Goal: Share content

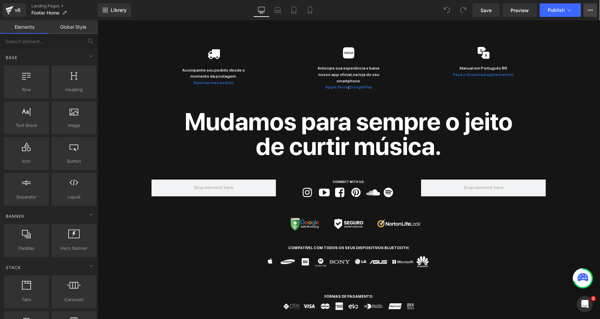
click at [590, 12] on icon at bounding box center [590, 9] width 5 height 5
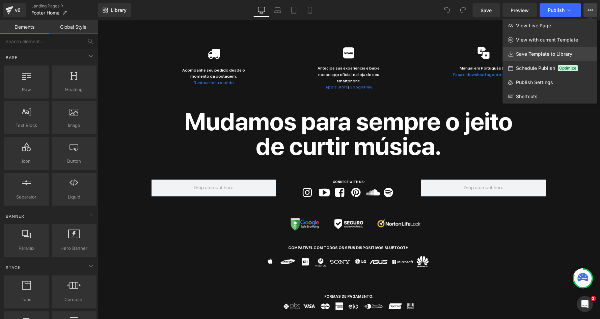
click at [547, 51] on span "Save Template to Library" at bounding box center [545, 54] width 56 height 6
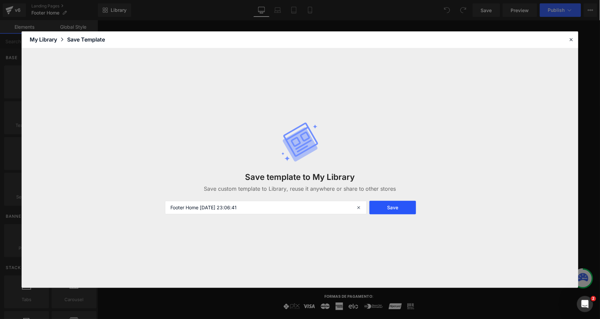
click at [401, 204] on button "Save" at bounding box center [393, 208] width 46 height 14
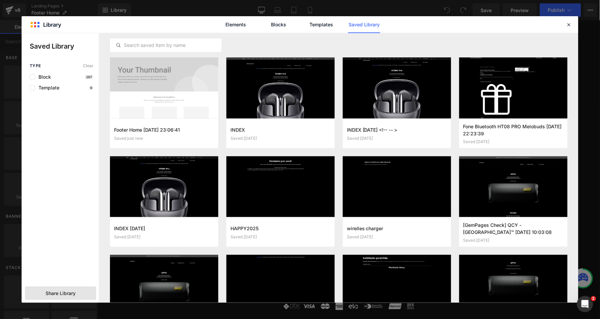
click at [50, 298] on div "Share Library" at bounding box center [60, 294] width 71 height 14
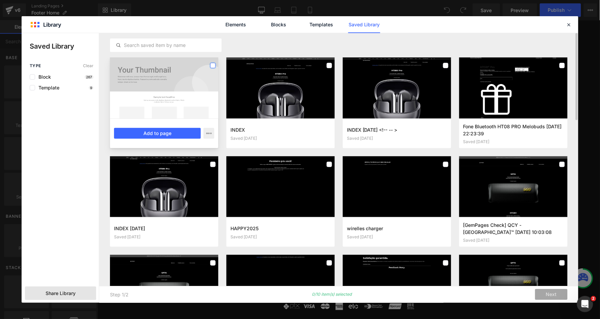
click at [212, 64] on label at bounding box center [212, 65] width 5 height 5
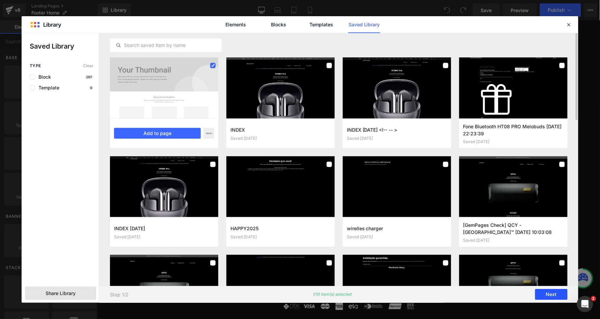
click at [547, 291] on button "Next" at bounding box center [552, 294] width 32 height 11
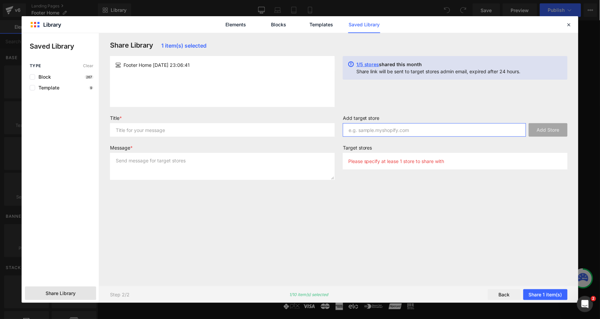
click at [381, 130] on input "text" at bounding box center [434, 130] width 183 height 14
paste input "[DOMAIN_NAME]"
type input "[DOMAIN_NAME]"
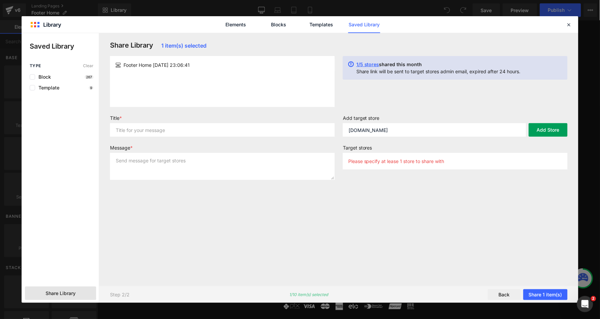
click at [540, 131] on button "Add Store" at bounding box center [548, 130] width 39 height 14
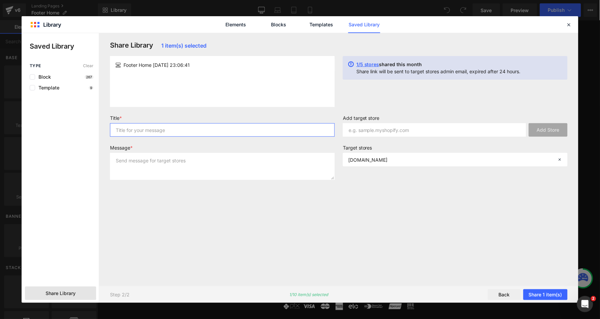
click at [201, 130] on input "text" at bounding box center [222, 130] width 225 height 14
type input "footer"
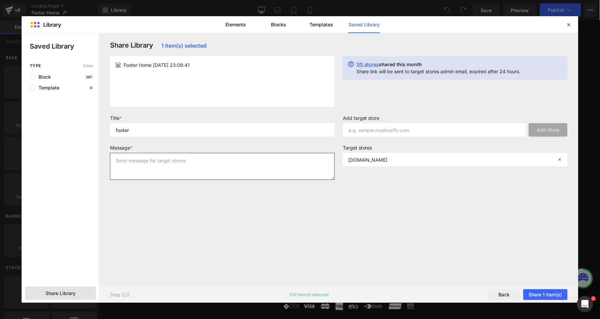
click at [186, 170] on textarea at bounding box center [222, 166] width 225 height 27
type textarea "footer"
click at [541, 293] on button "Share 1 item(s)" at bounding box center [546, 294] width 44 height 11
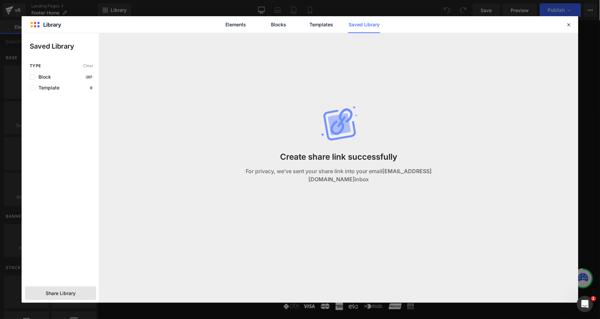
click at [571, 20] on div "Elements Blocks Templates Saved Library" at bounding box center [300, 24] width 557 height 17
drag, startPoint x: 571, startPoint y: 23, endPoint x: 473, endPoint y: 0, distance: 100.2
click at [571, 23] on icon at bounding box center [569, 25] width 6 height 6
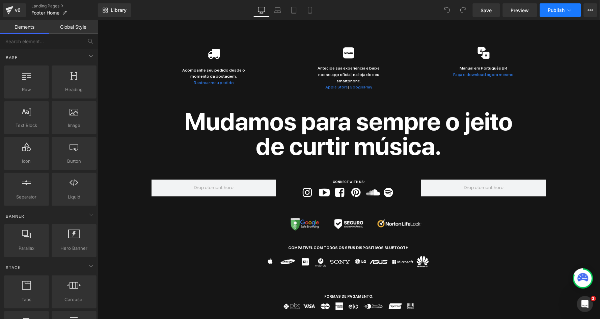
click at [570, 13] on button "Publish" at bounding box center [560, 10] width 41 height 14
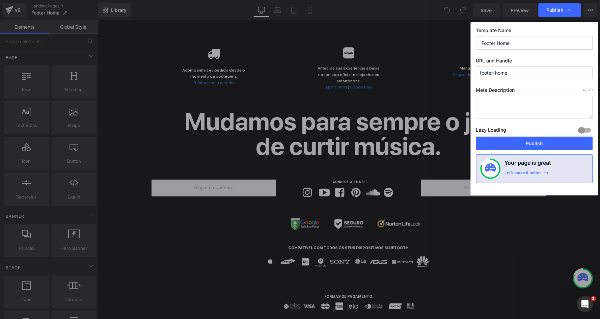
click at [525, 73] on input "footer-home" at bounding box center [534, 73] width 117 height 12
